Goal: Register for event/course

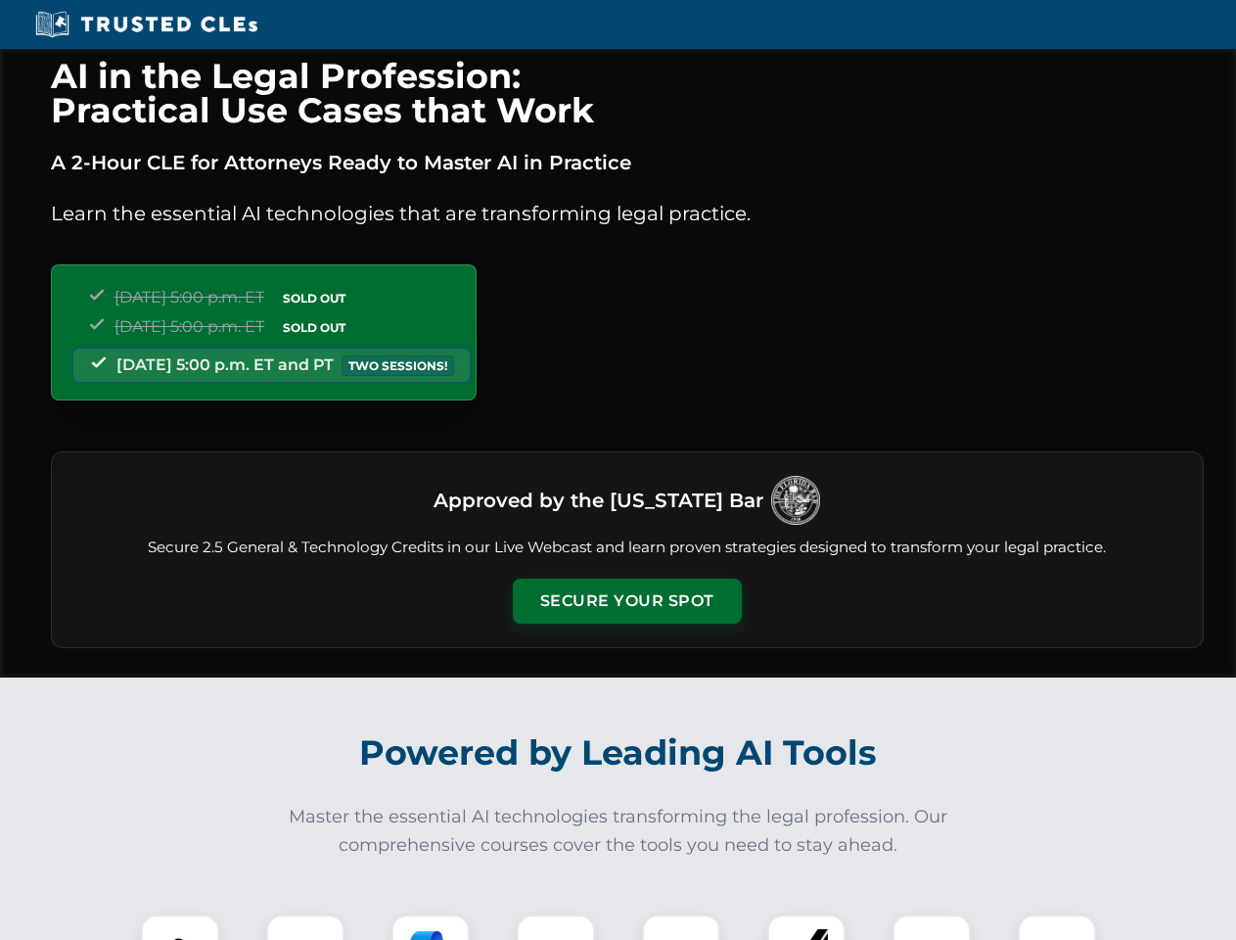
click at [626, 601] on button "Secure Your Spot" at bounding box center [627, 601] width 229 height 45
click at [180, 927] on img at bounding box center [180, 953] width 57 height 57
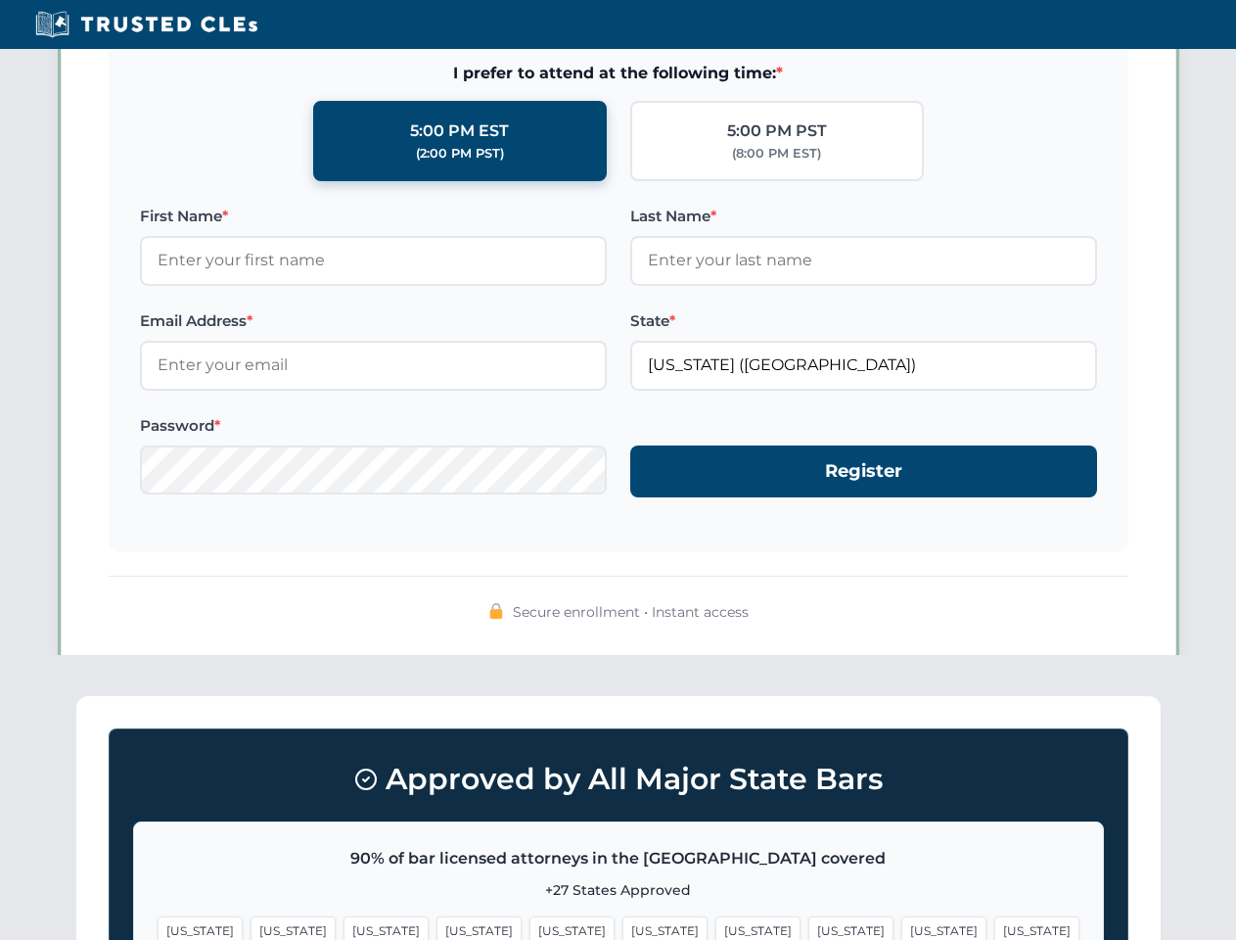
click at [716, 927] on span "[US_STATE]" at bounding box center [758, 930] width 85 height 28
click at [902, 927] on span "[US_STATE]" at bounding box center [944, 930] width 85 height 28
